Goal: Task Accomplishment & Management: Complete application form

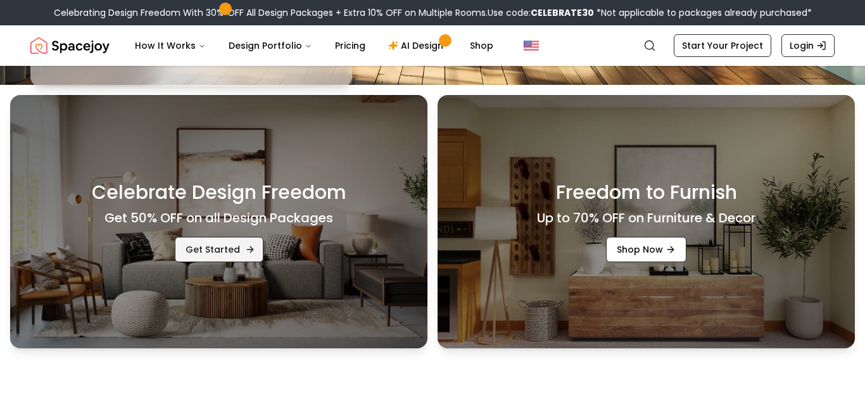
scroll to position [326, 0]
click at [243, 240] on link "Get Started" at bounding box center [219, 249] width 89 height 25
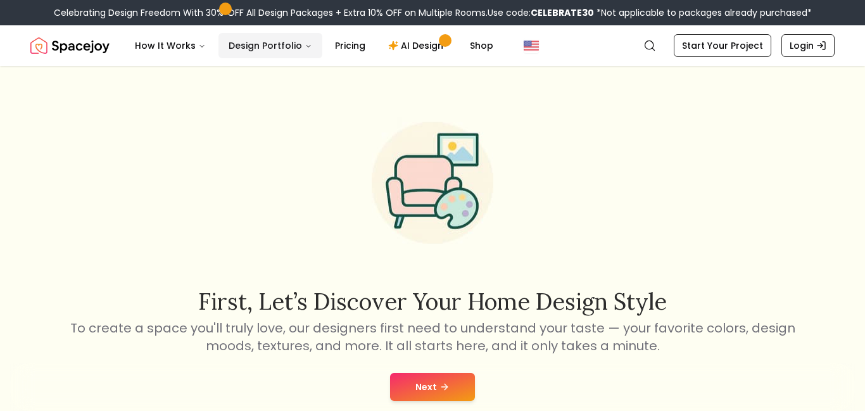
drag, startPoint x: 289, startPoint y: 44, endPoint x: 294, endPoint y: 40, distance: 6.7
click at [292, 42] on button "Design Portfolio" at bounding box center [270, 45] width 104 height 25
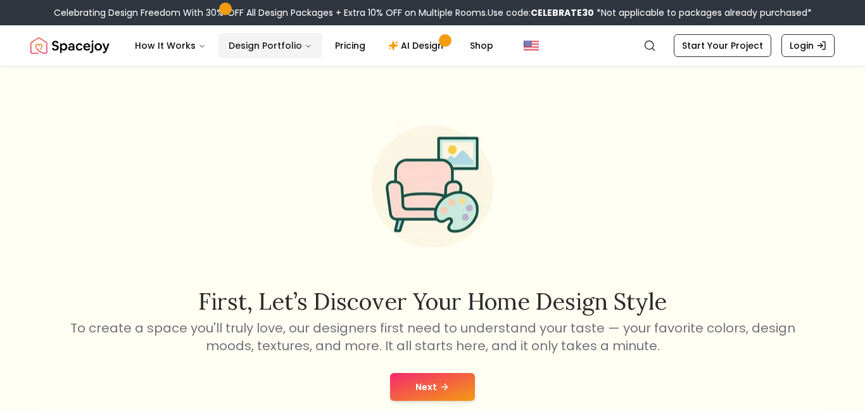
click at [305, 51] on button "Design Portfolio" at bounding box center [270, 45] width 104 height 25
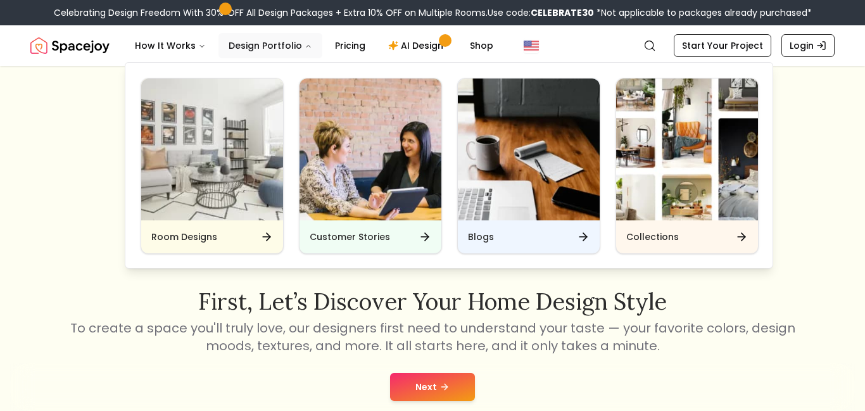
click at [283, 41] on button "Design Portfolio" at bounding box center [270, 45] width 104 height 25
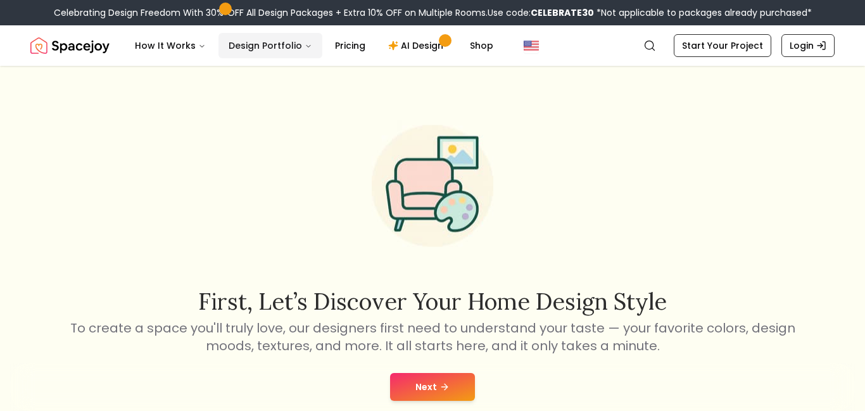
click at [283, 42] on button "Design Portfolio" at bounding box center [270, 45] width 104 height 25
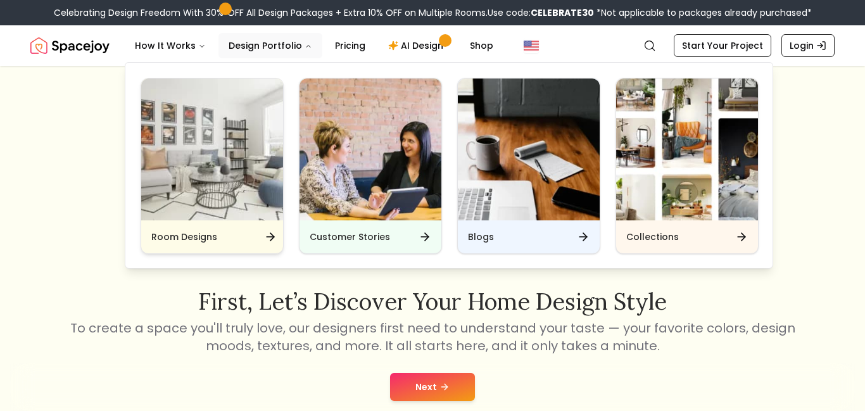
click at [187, 158] on img "Main" at bounding box center [212, 150] width 142 height 142
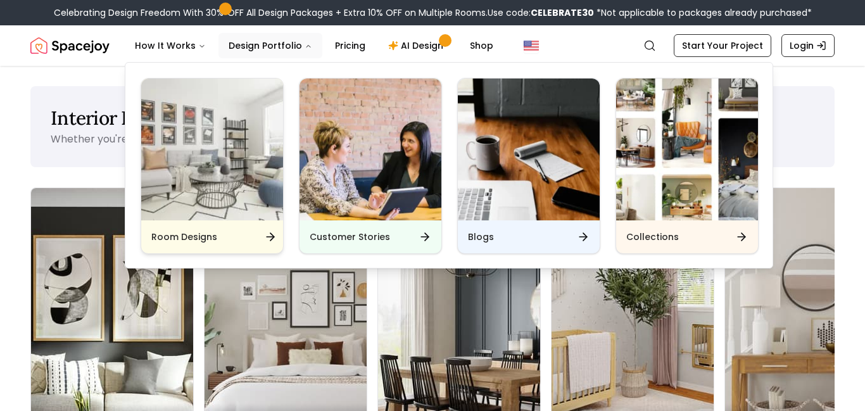
click at [272, 244] on div "Room Designs" at bounding box center [212, 236] width 142 height 33
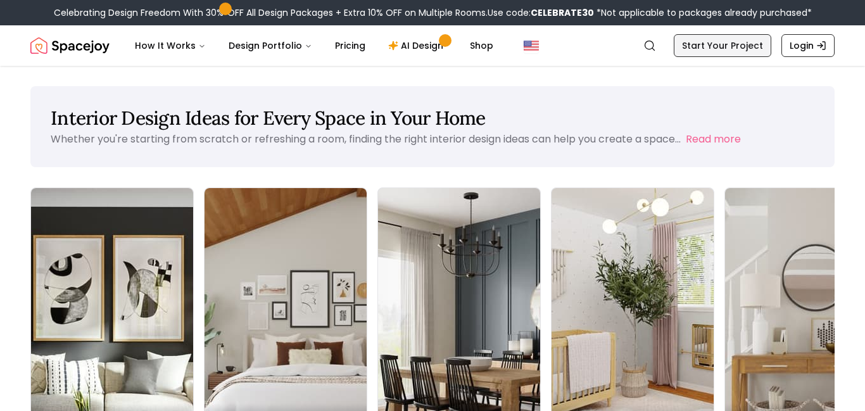
click at [697, 53] on link "Start Your Project" at bounding box center [723, 45] width 98 height 23
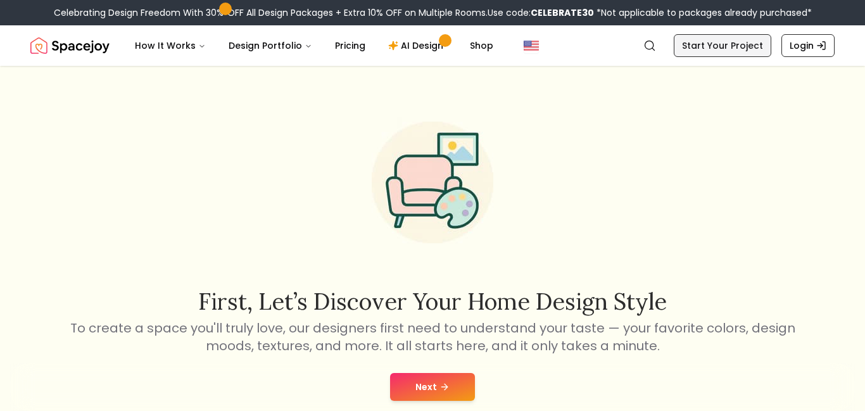
click at [697, 53] on link "Start Your Project" at bounding box center [723, 45] width 98 height 23
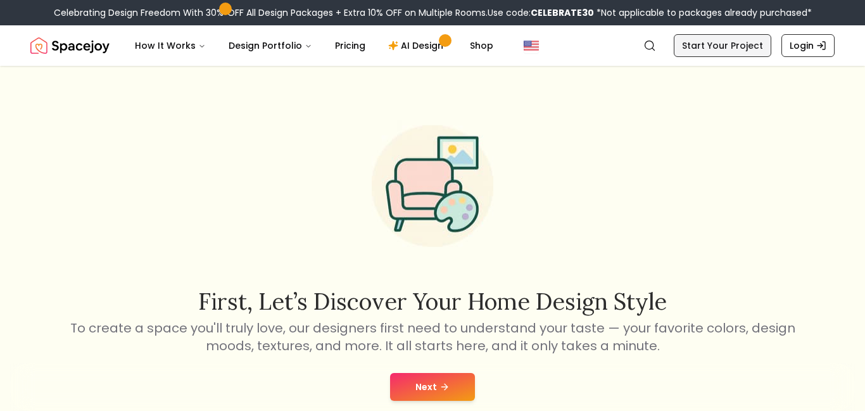
click at [697, 53] on link "Start Your Project" at bounding box center [723, 45] width 98 height 23
click at [450, 391] on button "Next" at bounding box center [432, 387] width 85 height 28
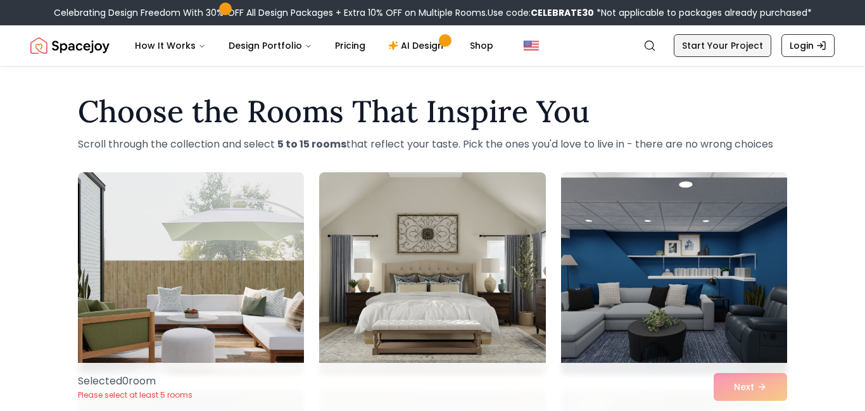
click at [744, 43] on link "Start Your Project" at bounding box center [723, 45] width 98 height 23
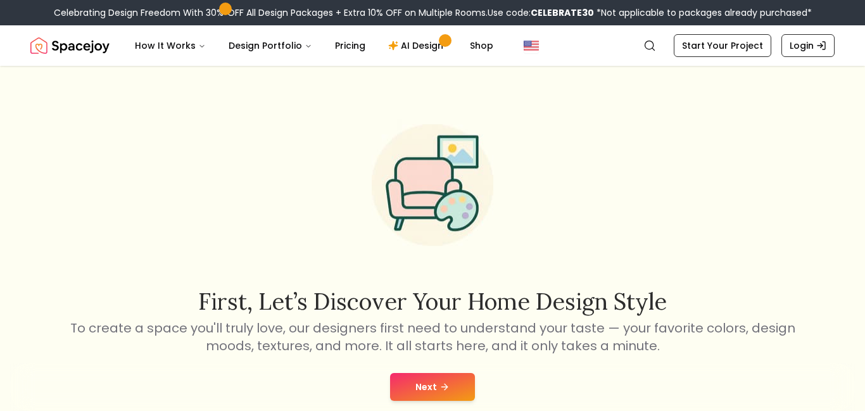
click at [420, 393] on button "Next" at bounding box center [432, 387] width 85 height 28
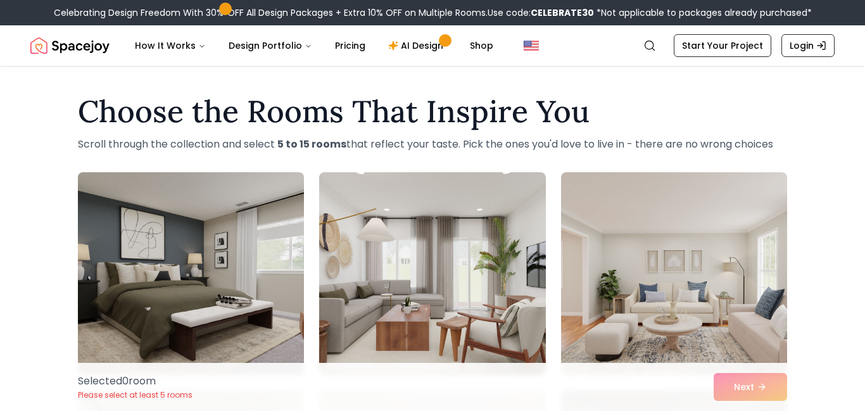
click at [163, 208] on img at bounding box center [190, 273] width 237 height 213
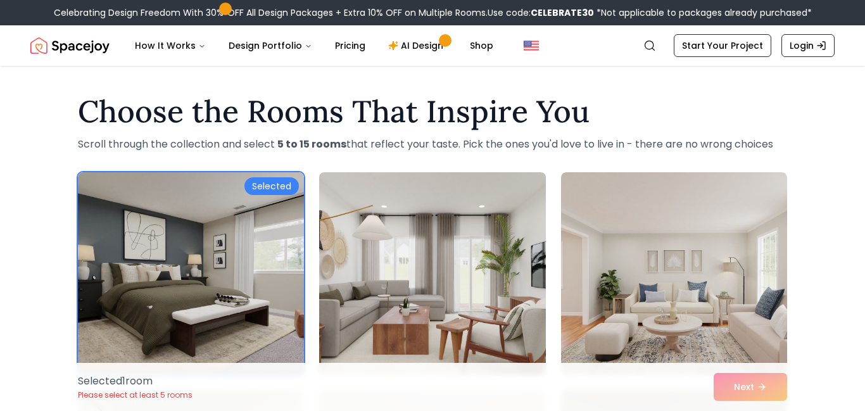
click at [406, 240] on img at bounding box center [431, 273] width 237 height 213
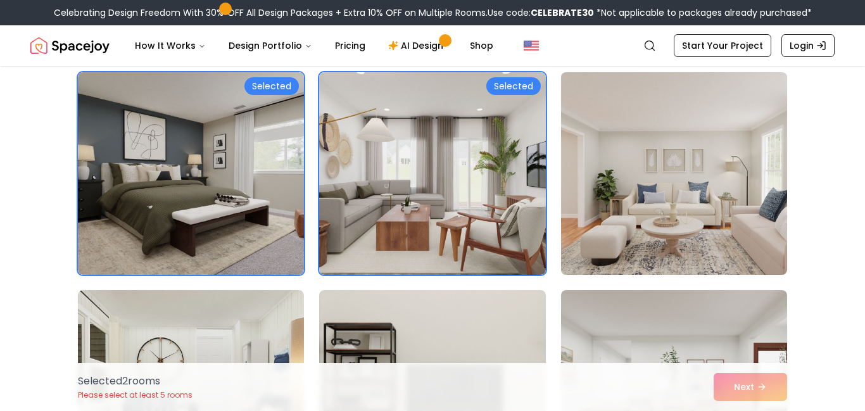
click at [683, 209] on img at bounding box center [673, 173] width 237 height 213
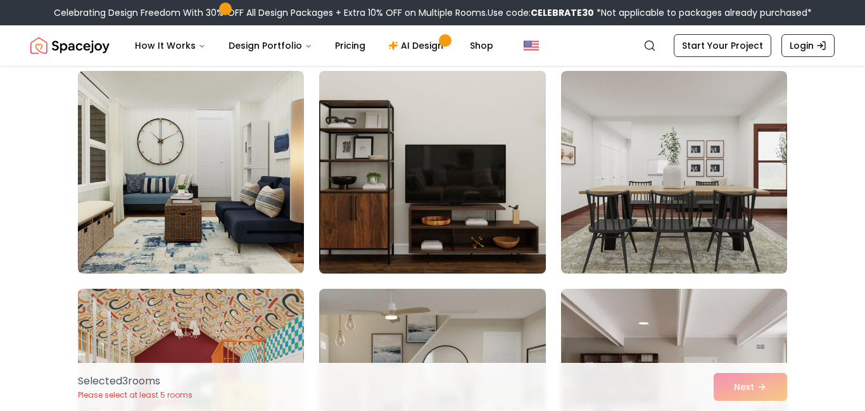
scroll to position [311, 0]
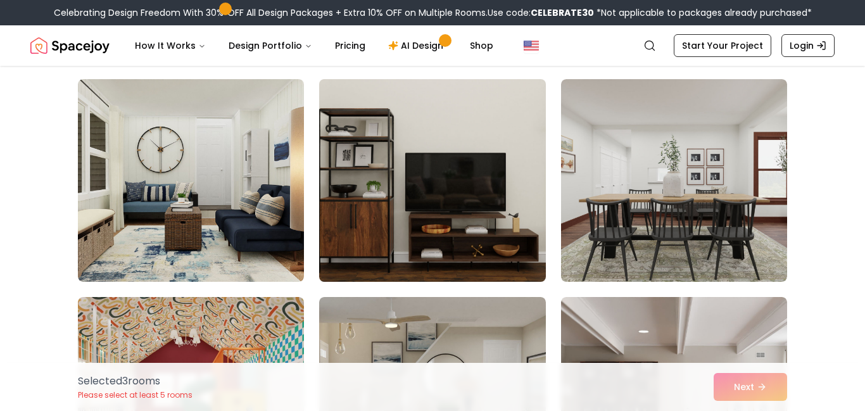
click at [483, 176] on img at bounding box center [431, 180] width 237 height 213
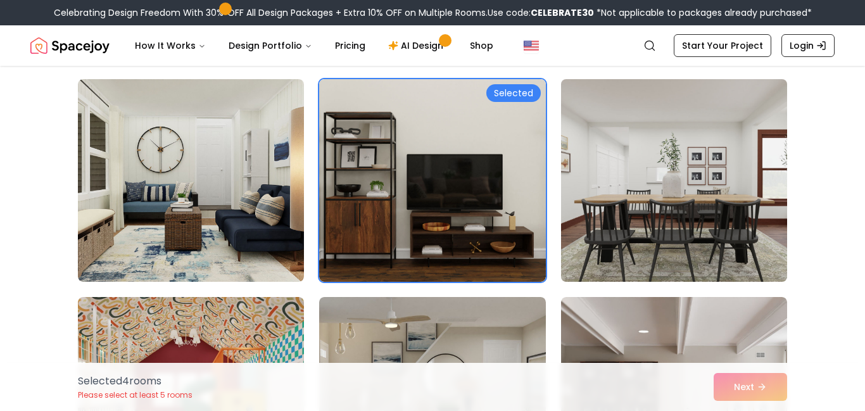
drag, startPoint x: 660, startPoint y: 180, endPoint x: 612, endPoint y: 186, distance: 48.5
click at [659, 180] on img at bounding box center [673, 180] width 237 height 213
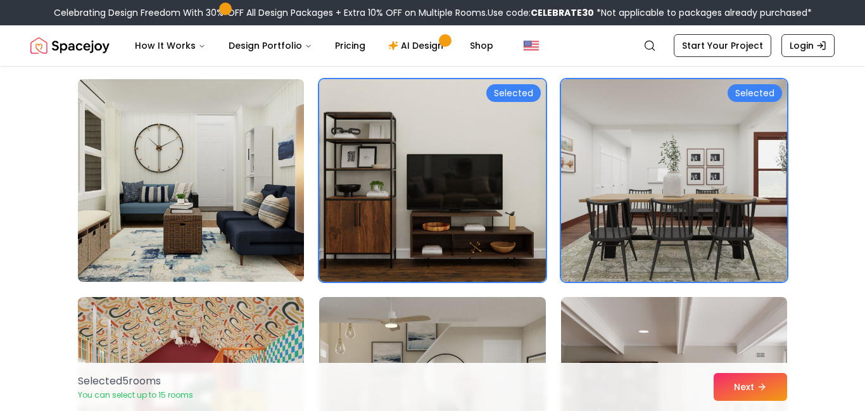
click at [194, 158] on img at bounding box center [190, 180] width 237 height 213
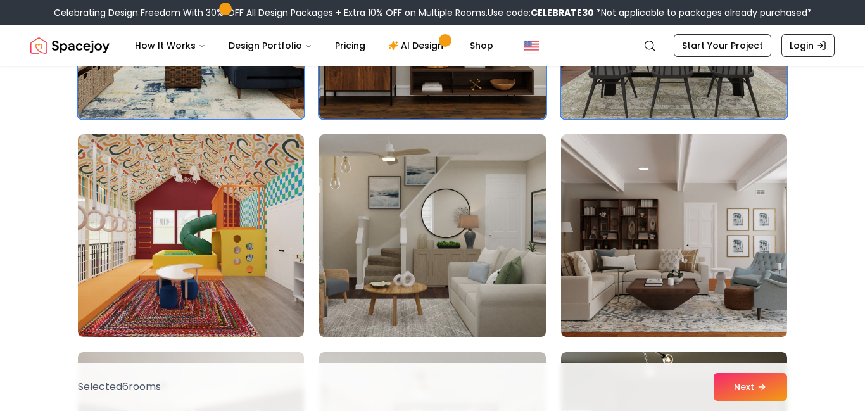
scroll to position [496, 0]
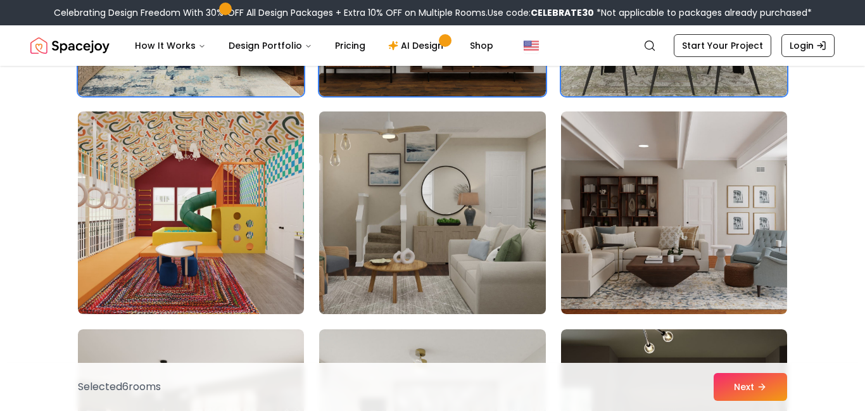
click at [469, 194] on img at bounding box center [431, 212] width 237 height 213
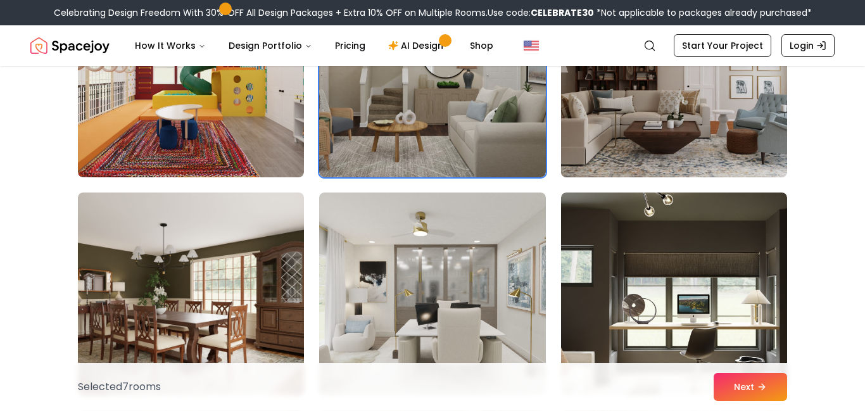
scroll to position [653, 0]
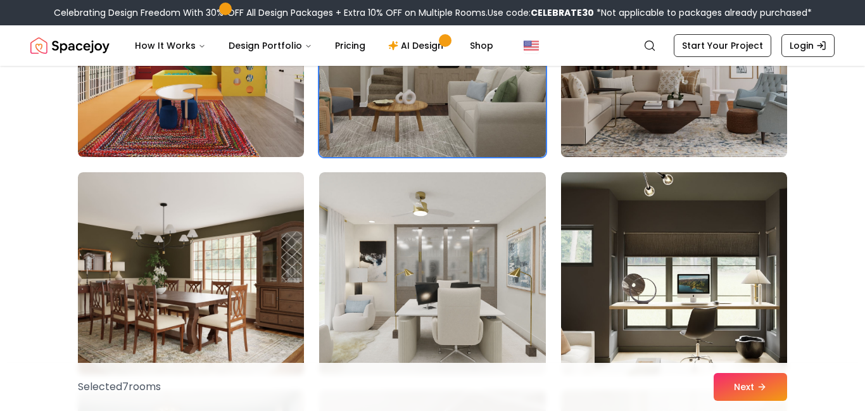
drag, startPoint x: 698, startPoint y: 123, endPoint x: 674, endPoint y: 132, distance: 26.5
click at [697, 124] on img at bounding box center [673, 55] width 237 height 213
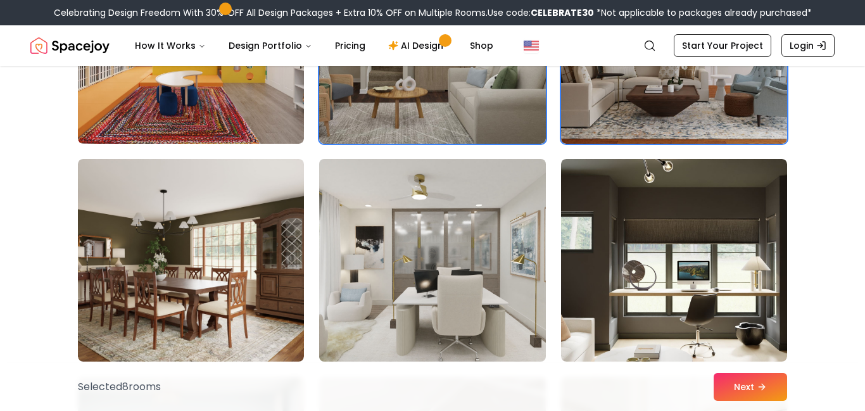
scroll to position [668, 0]
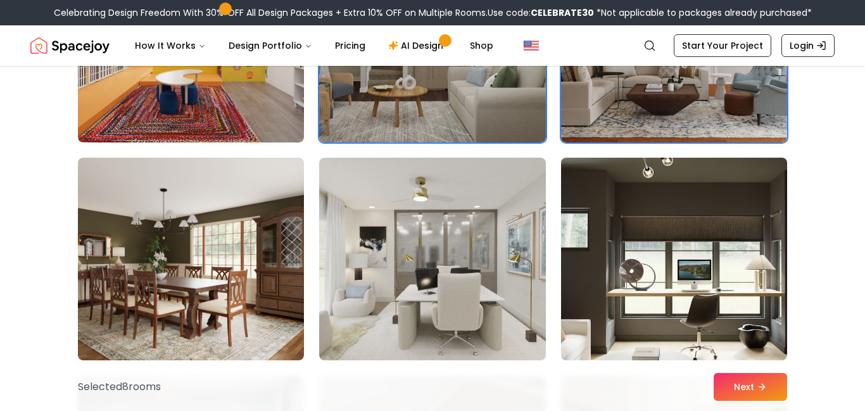
click at [774, 248] on img at bounding box center [673, 259] width 237 height 213
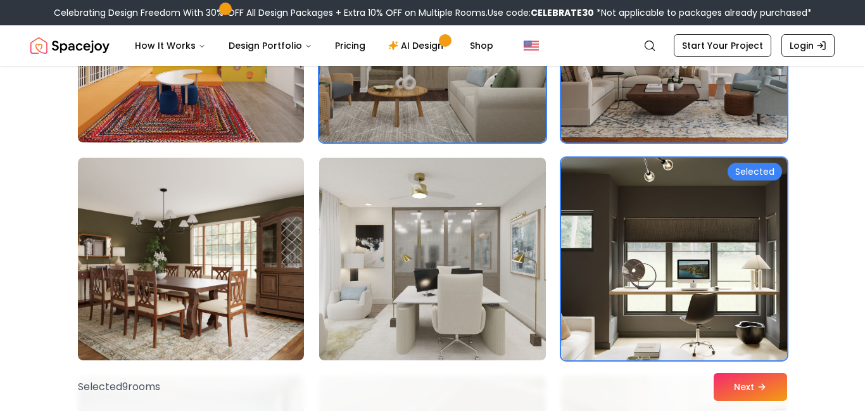
click at [419, 258] on img at bounding box center [431, 259] width 237 height 213
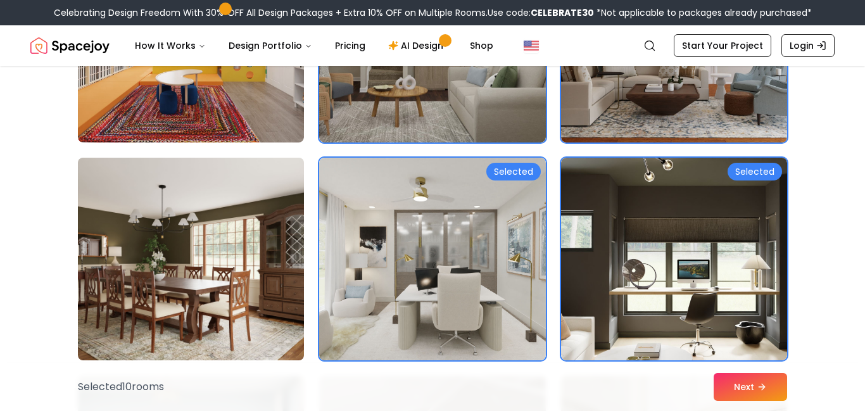
drag, startPoint x: 170, startPoint y: 246, endPoint x: 198, endPoint y: 239, distance: 29.5
click at [170, 246] on img at bounding box center [190, 259] width 237 height 213
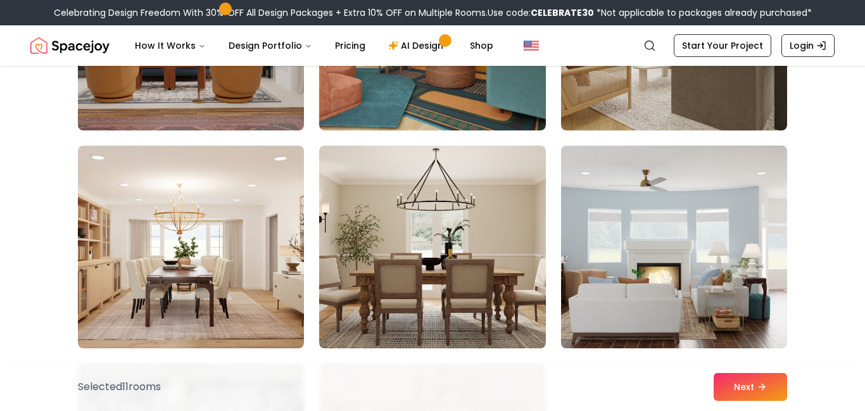
scroll to position [1116, 0]
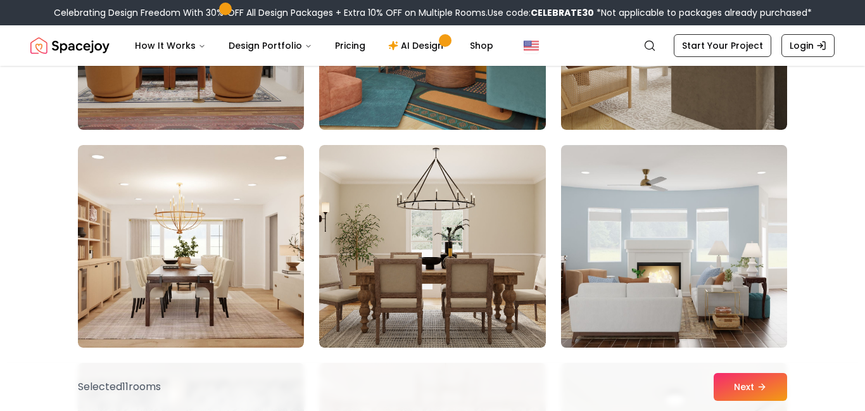
click at [656, 208] on img at bounding box center [673, 246] width 237 height 213
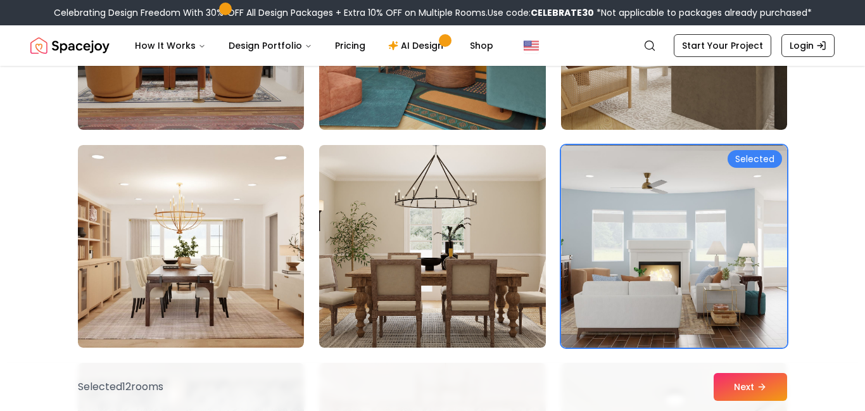
click at [391, 249] on img at bounding box center [431, 246] width 237 height 213
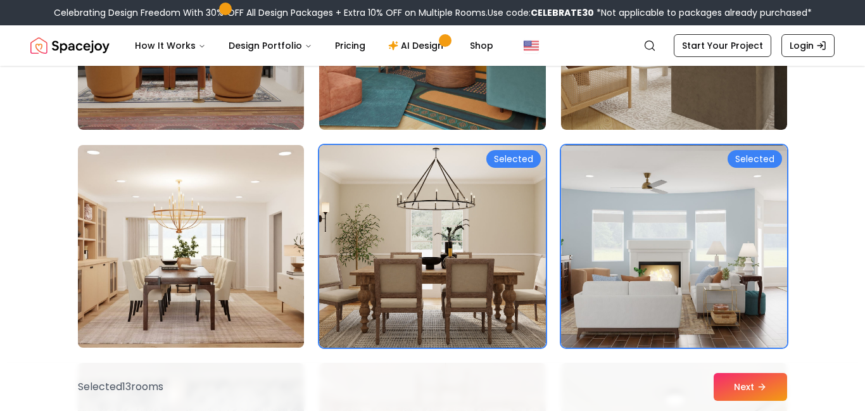
click at [201, 259] on img at bounding box center [190, 246] width 237 height 213
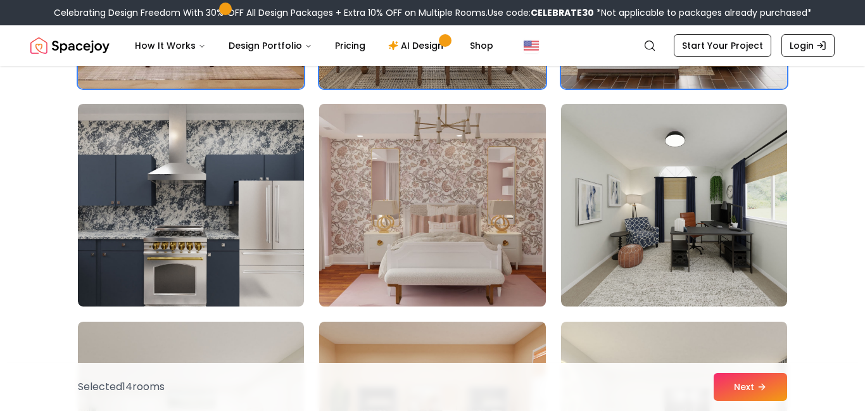
click at [476, 198] on img at bounding box center [431, 205] width 237 height 213
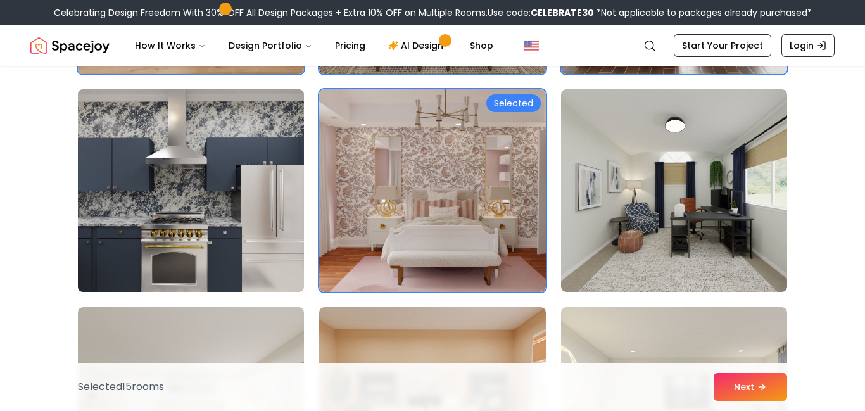
scroll to position [1391, 0]
click at [250, 208] on img at bounding box center [190, 190] width 237 height 213
click at [211, 193] on img at bounding box center [190, 190] width 237 height 213
click at [220, 191] on img at bounding box center [190, 190] width 237 height 213
click at [213, 199] on img at bounding box center [190, 190] width 237 height 213
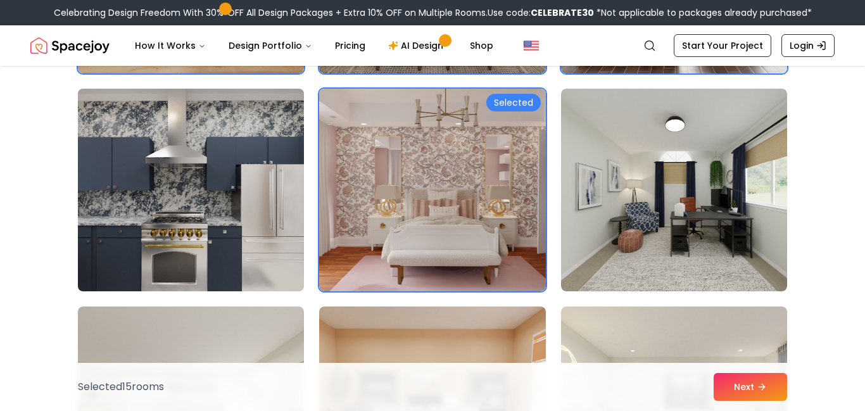
drag, startPoint x: 225, startPoint y: 218, endPoint x: 225, endPoint y: 248, distance: 29.1
click at [225, 219] on img at bounding box center [190, 190] width 237 height 213
click at [224, 256] on img at bounding box center [190, 190] width 237 height 213
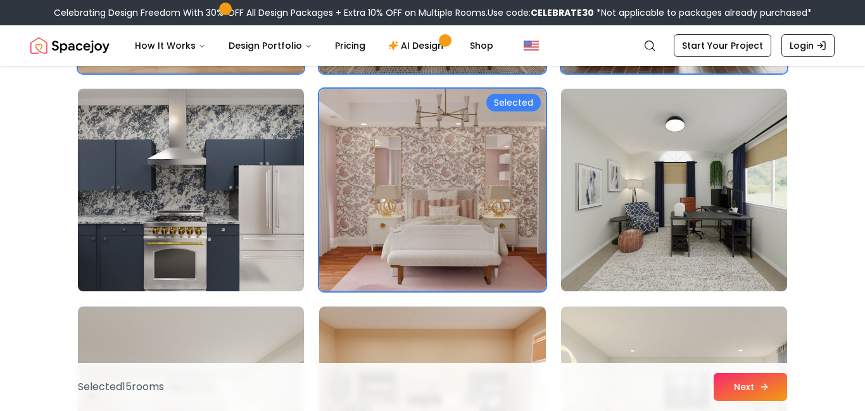
click at [777, 378] on button "Next" at bounding box center [750, 387] width 73 height 28
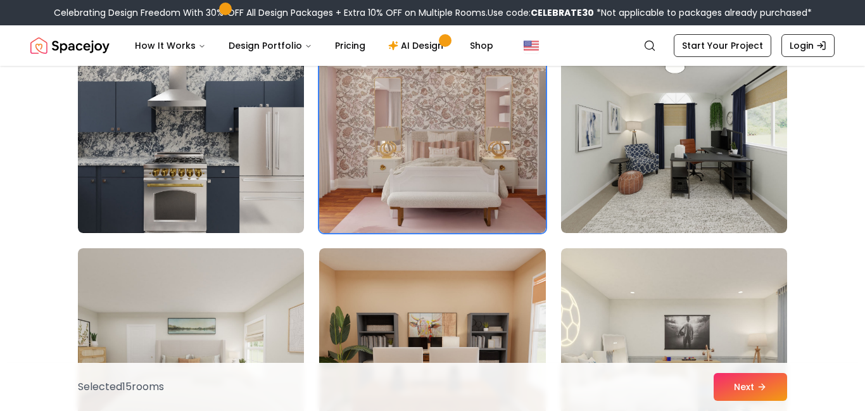
scroll to position [1408, 0]
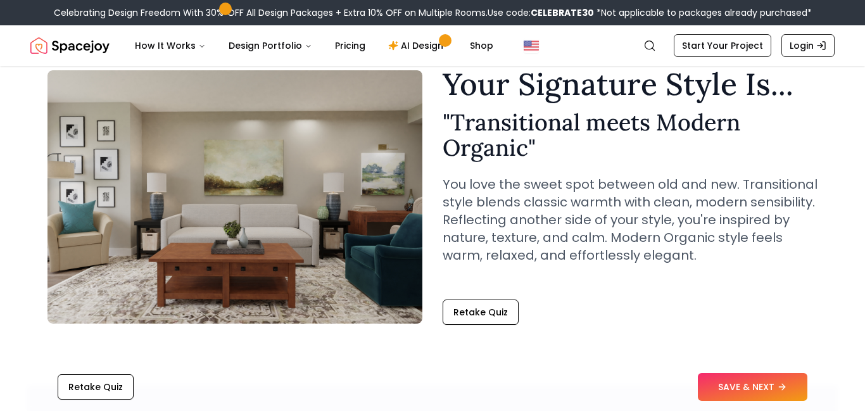
scroll to position [68, 0]
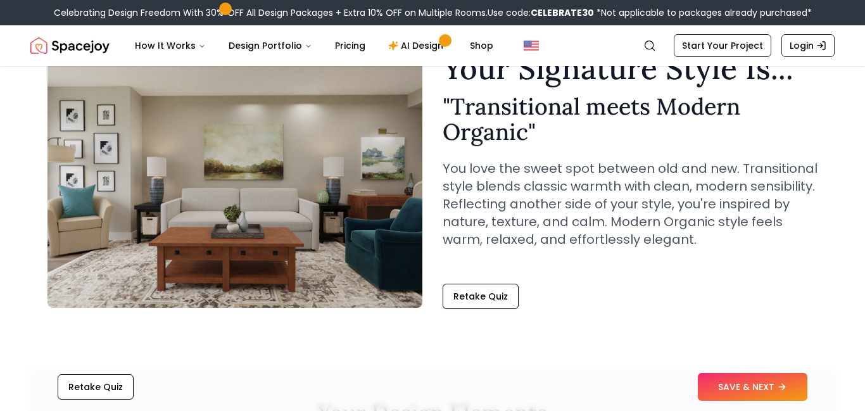
click at [293, 178] on img at bounding box center [234, 180] width 375 height 253
click at [295, 158] on img at bounding box center [234, 180] width 375 height 253
click at [294, 157] on img at bounding box center [234, 180] width 375 height 253
click at [294, 156] on img at bounding box center [234, 180] width 375 height 253
